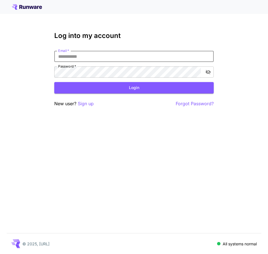
click at [89, 59] on input "Email   *" at bounding box center [133, 56] width 159 height 11
type input "**********"
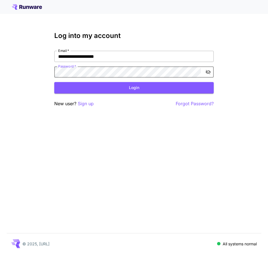
click button "Login" at bounding box center [133, 87] width 159 height 11
click at [90, 84] on button "Login" at bounding box center [133, 87] width 159 height 11
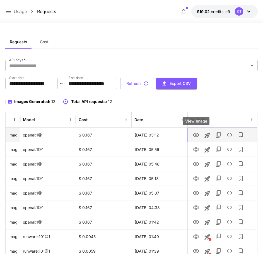
click at [198, 138] on icon "View Image" at bounding box center [196, 135] width 7 height 7
click at [230, 136] on icon "See details" at bounding box center [230, 135] width 7 height 7
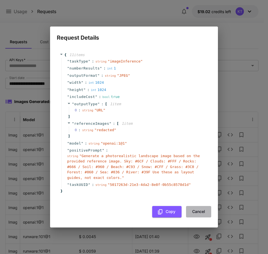
click at [204, 212] on button "Cancel" at bounding box center [198, 211] width 25 height 11
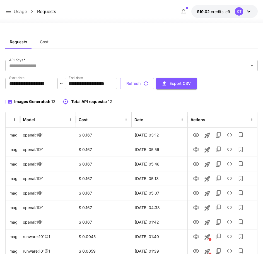
click at [11, 11] on icon at bounding box center [8, 11] width 5 height 3
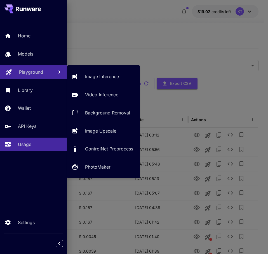
click at [31, 66] on link "Playground" at bounding box center [33, 72] width 67 height 14
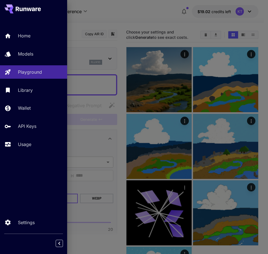
click at [124, 17] on div at bounding box center [134, 127] width 268 height 254
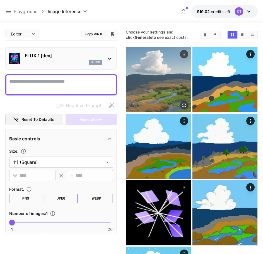
click at [169, 91] on img at bounding box center [158, 79] width 65 height 65
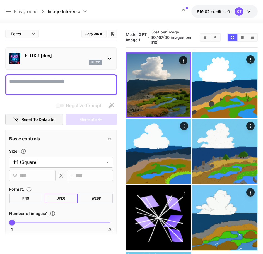
click at [98, 36] on button "Copy AIR ID" at bounding box center [94, 34] width 25 height 8
click at [99, 60] on div "flux1d" at bounding box center [95, 62] width 13 height 5
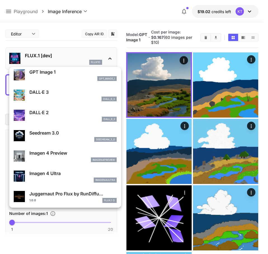
scroll to position [93, 0]
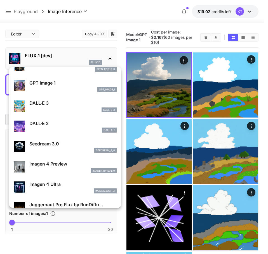
click at [154, 88] on div at bounding box center [134, 127] width 268 height 254
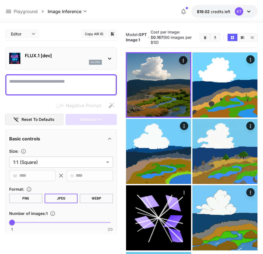
click at [154, 88] on div at bounding box center [131, 127] width 263 height 254
click at [154, 88] on img at bounding box center [158, 84] width 63 height 63
click at [61, 55] on p "FLUX.1 [dev]" at bounding box center [63, 55] width 77 height 7
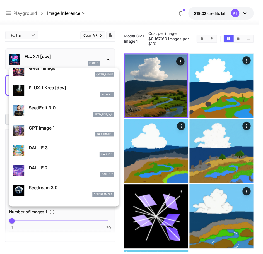
scroll to position [1, 0]
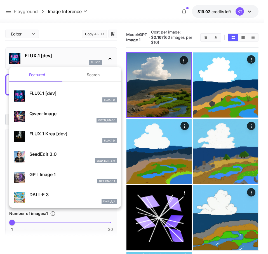
click at [63, 176] on p "GPT Image 1" at bounding box center [72, 174] width 87 height 7
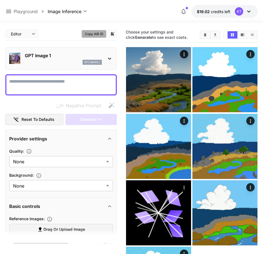
click at [95, 33] on button "Copy AIR ID" at bounding box center [94, 34] width 25 height 8
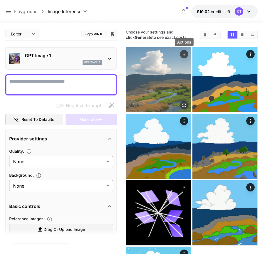
click at [184, 51] on div "Actions" at bounding box center [185, 54] width 6 height 7
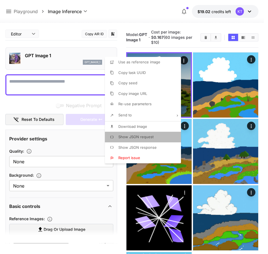
click at [151, 140] on li "Show JSON request" at bounding box center [144, 137] width 79 height 11
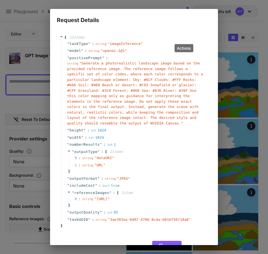
scroll to position [23, 0]
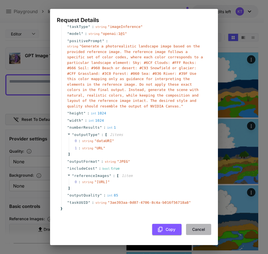
click at [203, 230] on button "Cancel" at bounding box center [198, 229] width 25 height 11
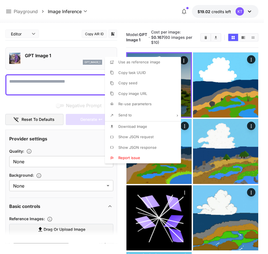
click at [156, 18] on div at bounding box center [134, 127] width 268 height 254
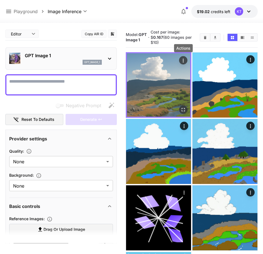
click at [181, 60] on icon "Actions" at bounding box center [184, 61] width 6 height 6
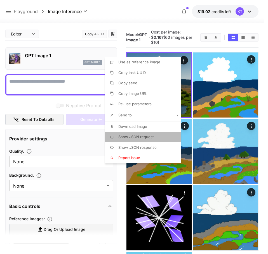
click at [146, 137] on span "Show JSON request" at bounding box center [135, 137] width 35 height 4
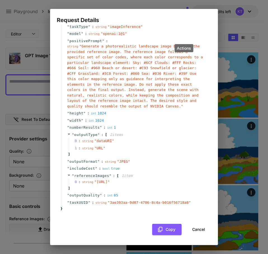
scroll to position [0, 0]
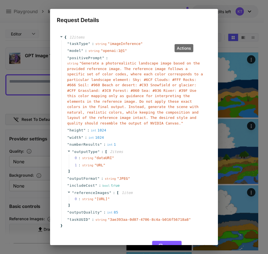
click at [187, 3] on div "Request Details { 12 item s " taskType " : string " imageInference " " model " …" at bounding box center [134, 127] width 268 height 254
click at [106, 11] on h2 "Request Details" at bounding box center [134, 17] width 168 height 16
click at [222, 52] on div "Request Details { 12 item s " taskType " : string " imageInference " " model " …" at bounding box center [134, 127] width 268 height 254
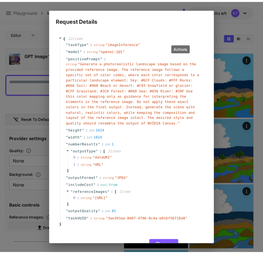
scroll to position [23, 0]
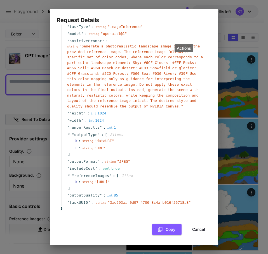
click at [197, 229] on button "Cancel" at bounding box center [198, 229] width 25 height 11
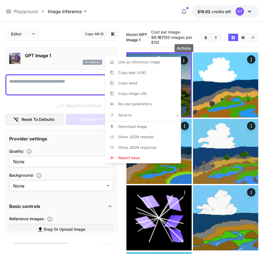
click at [113, 183] on div at bounding box center [134, 127] width 268 height 254
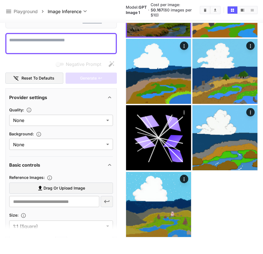
scroll to position [32, 0]
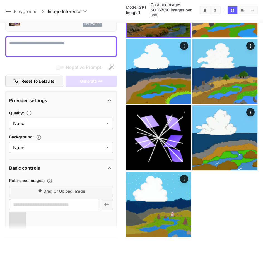
type input "**********"
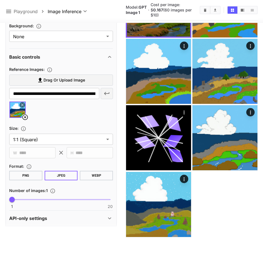
scroll to position [146, 0]
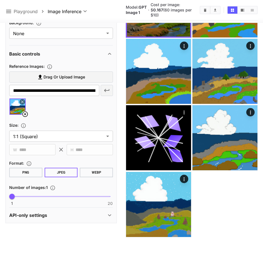
click at [73, 107] on div at bounding box center [61, 108] width 104 height 21
click at [85, 113] on div at bounding box center [61, 108] width 104 height 21
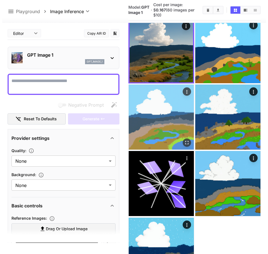
scroll to position [0, 0]
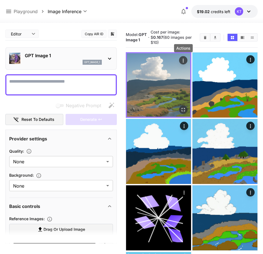
click at [180, 58] on button "Actions" at bounding box center [183, 60] width 8 height 8
click at [184, 61] on icon "Actions" at bounding box center [184, 61] width 6 height 6
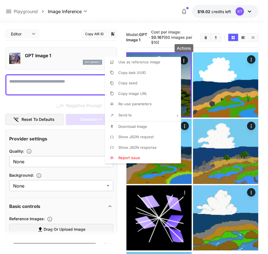
click at [149, 140] on li "Show JSON request" at bounding box center [144, 137] width 79 height 11
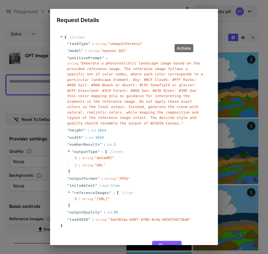
click at [231, 23] on div "Request Details { 12 item s " taskType " : string " imageInference " " model " …" at bounding box center [134, 127] width 268 height 254
click at [232, 22] on div "Request Details { 12 item s " taskType " : string " imageInference " " model " …" at bounding box center [134, 127] width 268 height 254
click at [169, 7] on div "Request Details { 12 item s " taskType " : string " imageInference " " model " …" at bounding box center [134, 127] width 268 height 254
click at [148, 3] on div "Request Details { 12 item s " taskType " : string " imageInference " " model " …" at bounding box center [134, 127] width 268 height 254
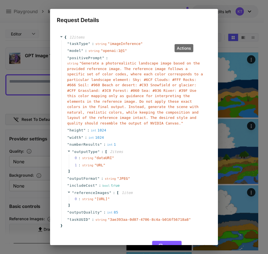
scroll to position [23, 0]
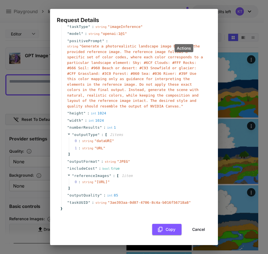
click at [190, 234] on button "Cancel" at bounding box center [198, 229] width 25 height 11
